Goal: Task Accomplishment & Management: Complete application form

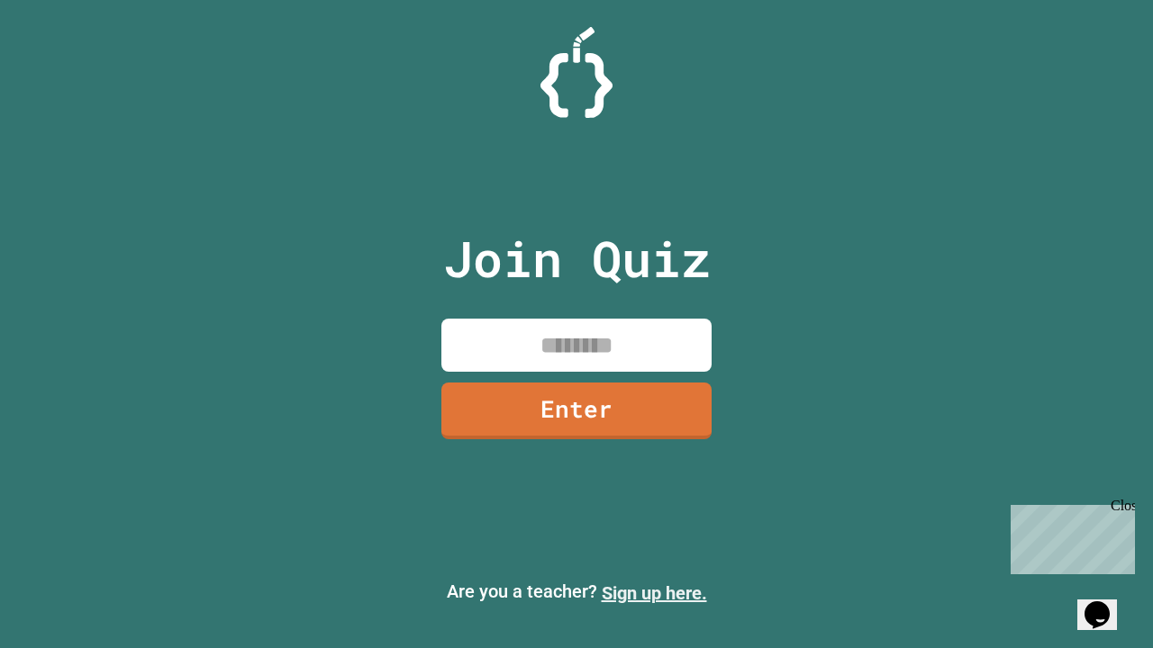
click at [654, 593] on link "Sign up here." at bounding box center [653, 594] width 105 height 22
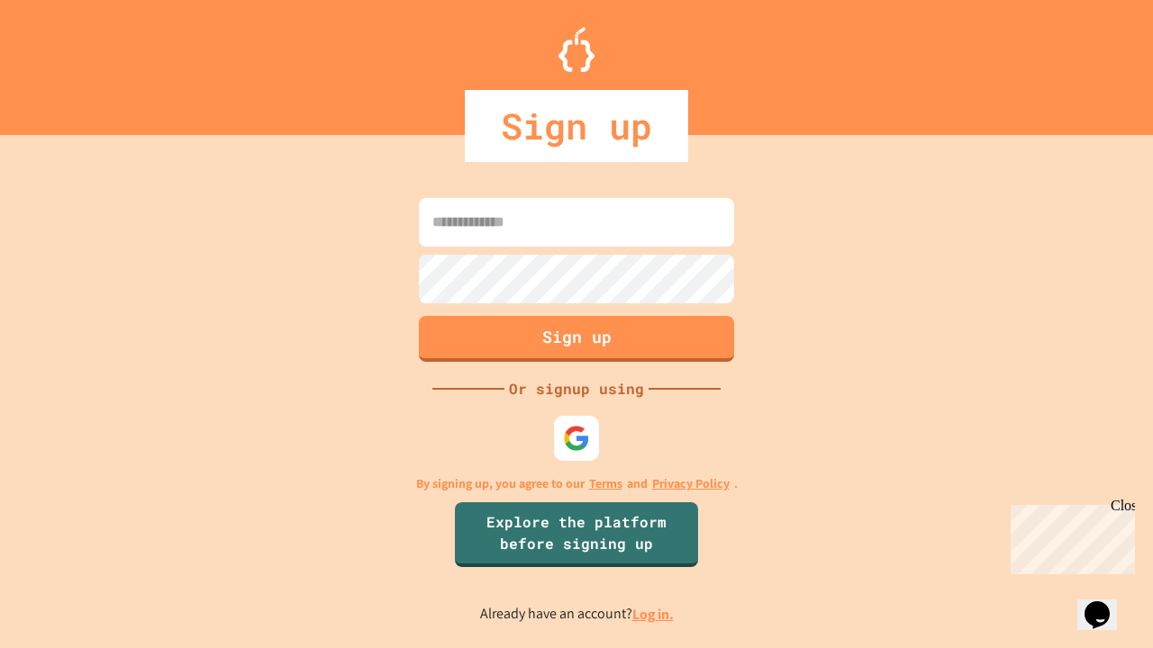
click at [654, 614] on link "Log in." at bounding box center [652, 614] width 41 height 19
